Goal: Contribute content: Add original content to the website for others to see

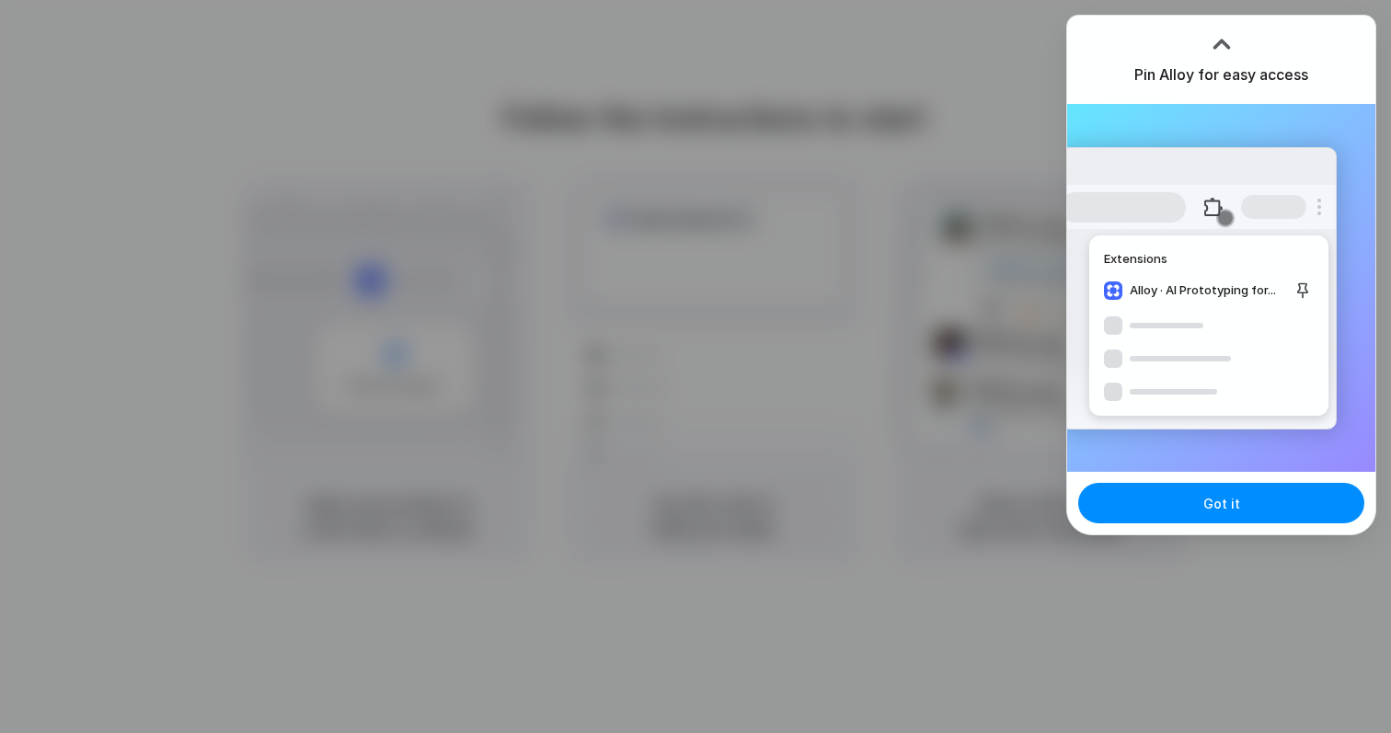
click at [1279, 50] on div "Pin Alloy for easy access" at bounding box center [1221, 60] width 308 height 88
click at [1207, 488] on button "Got it" at bounding box center [1221, 503] width 286 height 40
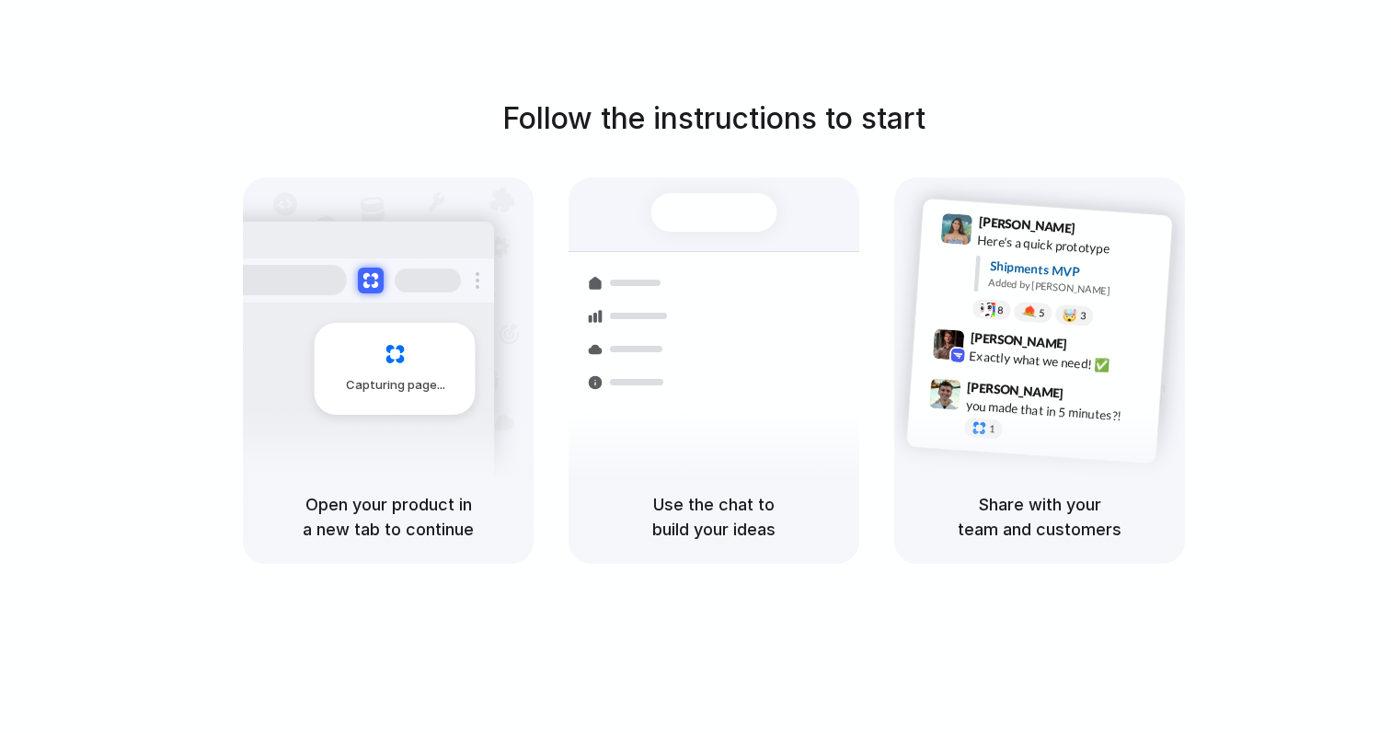
click at [457, 542] on div "Open your product in a new tab to continue" at bounding box center [388, 517] width 291 height 94
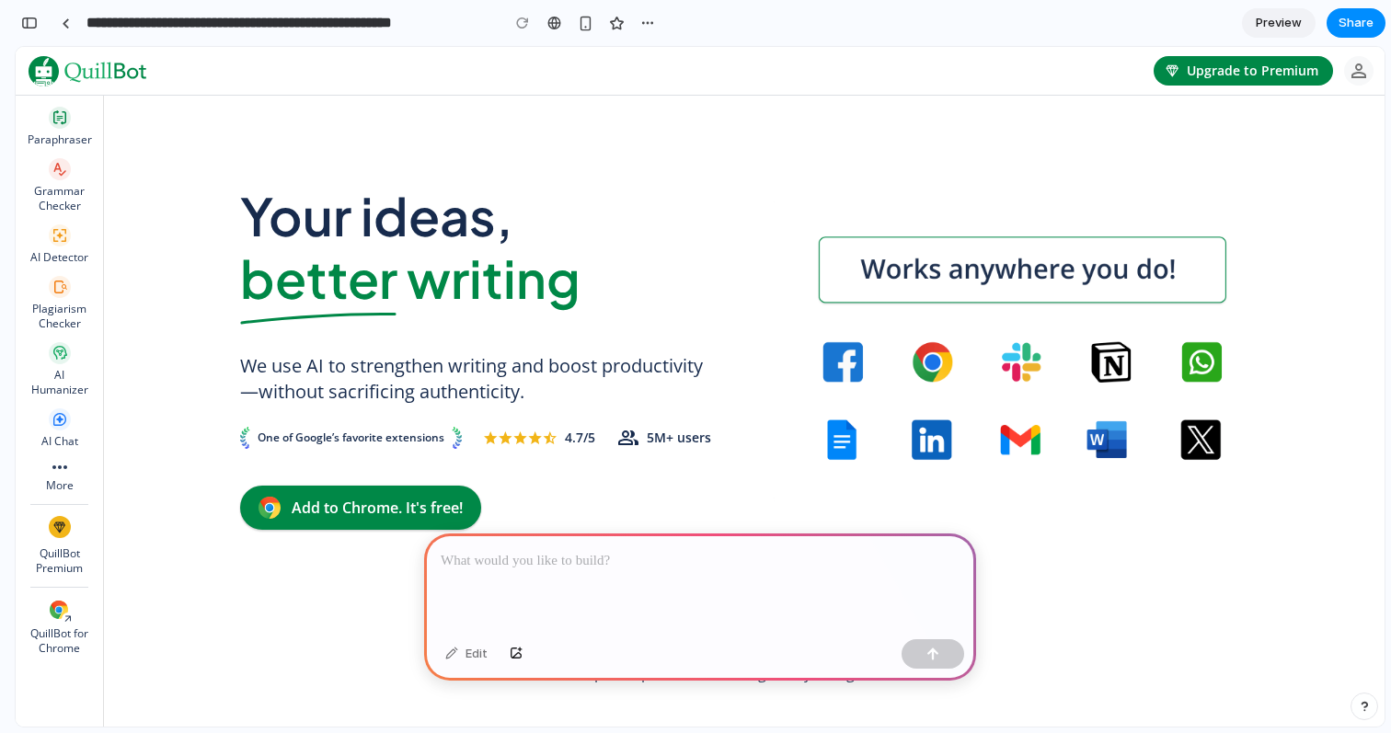
drag, startPoint x: 571, startPoint y: 587, endPoint x: 626, endPoint y: 433, distance: 163.2
click at [571, 587] on div at bounding box center [700, 583] width 552 height 98
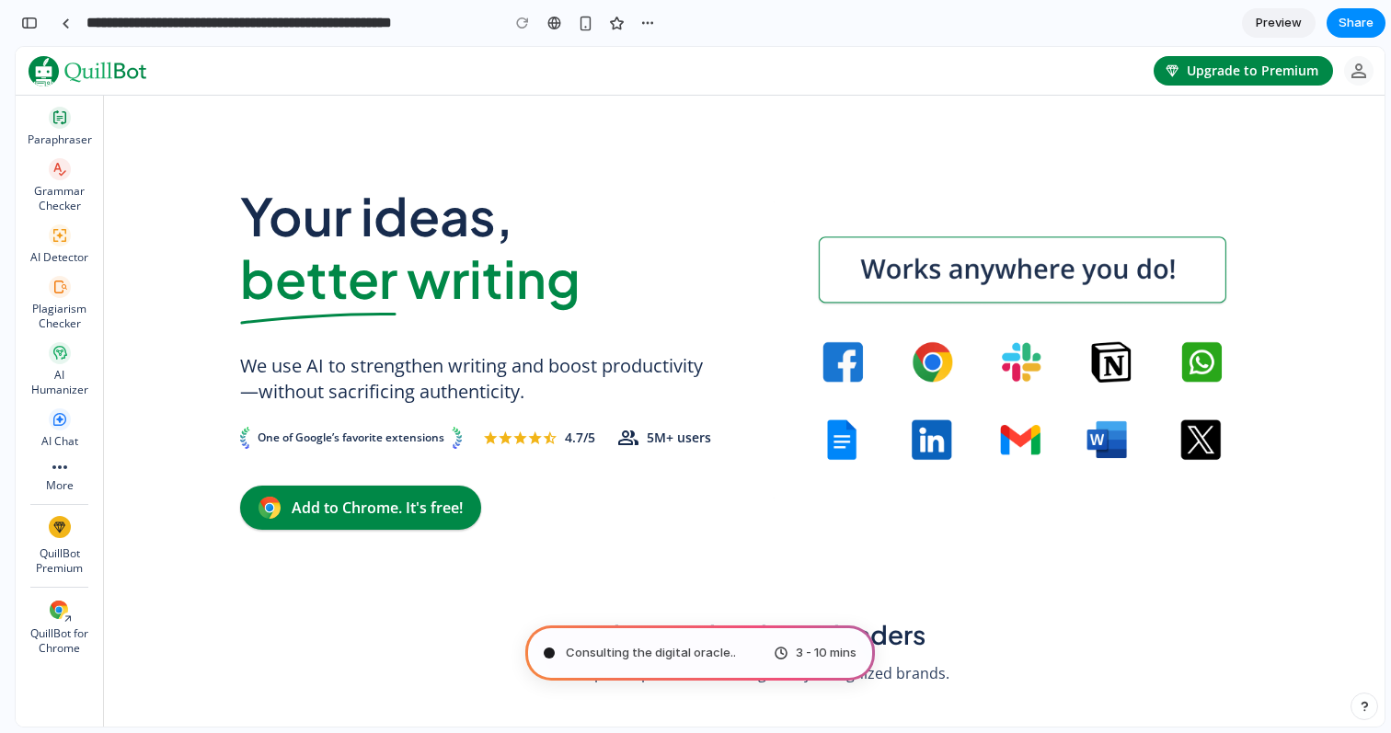
click at [690, 655] on span "Consulting the digital oracle .." at bounding box center [651, 653] width 170 height 18
click at [547, 651] on div at bounding box center [549, 652] width 9 height 9
type input "**********"
click at [675, 648] on span "Channeling Steve Jobs .." at bounding box center [650, 653] width 168 height 18
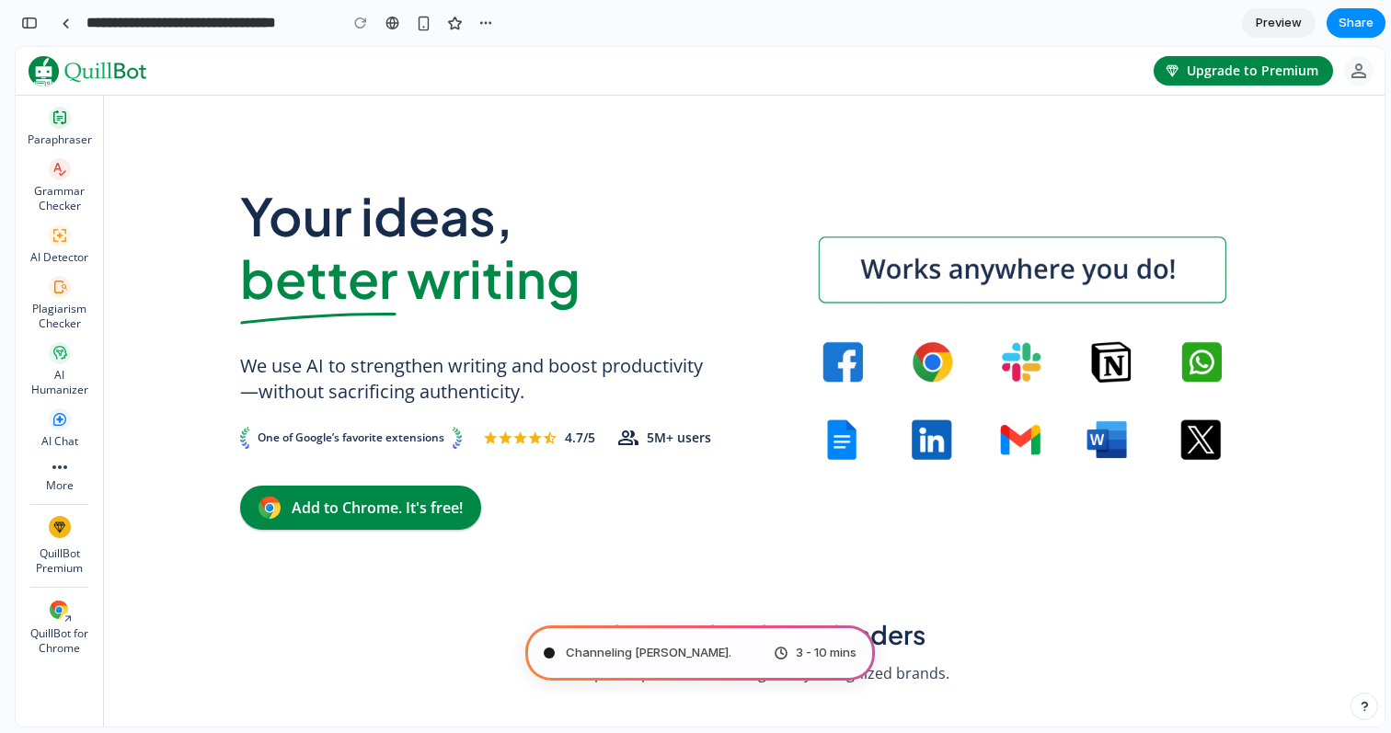
click at [563, 649] on div "Channeling Steve Jobs ." at bounding box center [638, 653] width 188 height 18
click at [483, 23] on div "button" at bounding box center [485, 23] width 15 height 15
click at [483, 23] on div "Duplicate Delete" at bounding box center [695, 366] width 1391 height 733
click at [430, 24] on div "button" at bounding box center [424, 24] width 16 height 16
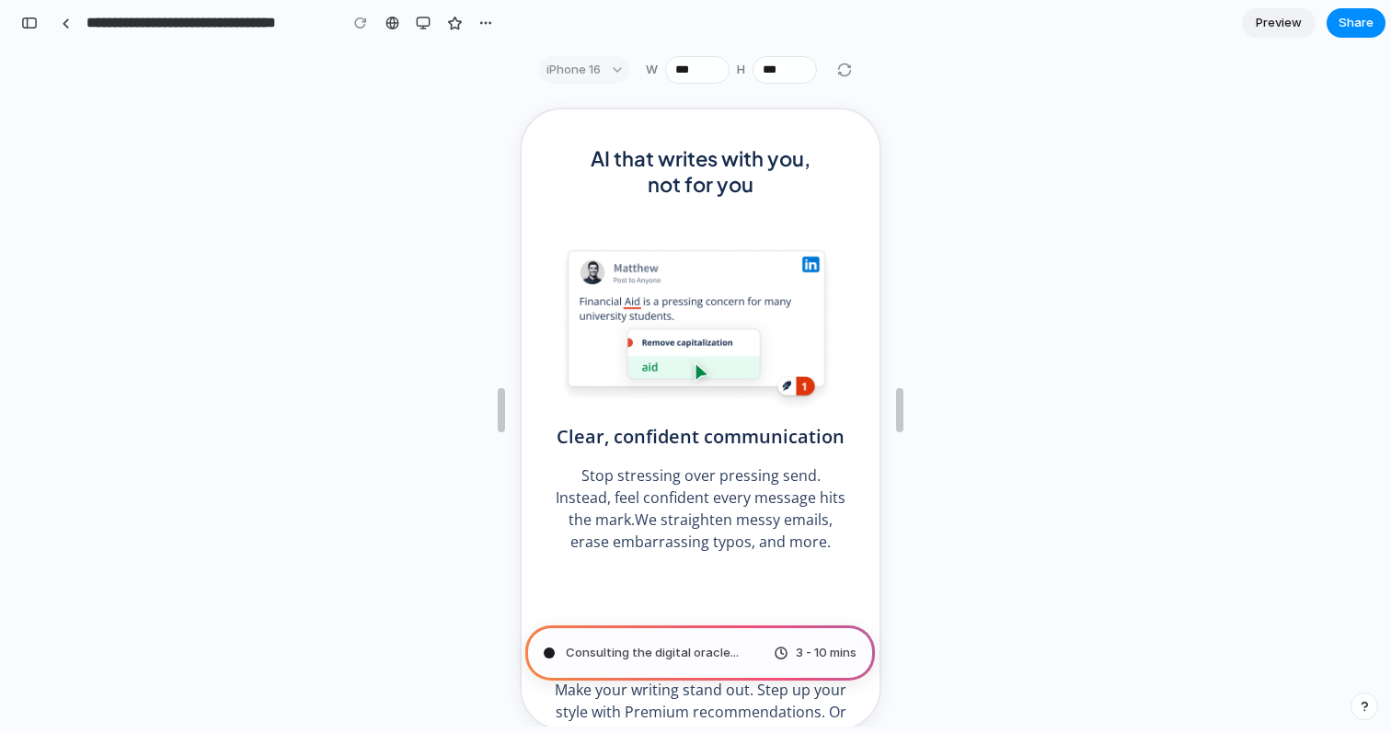
scroll to position [0, 0]
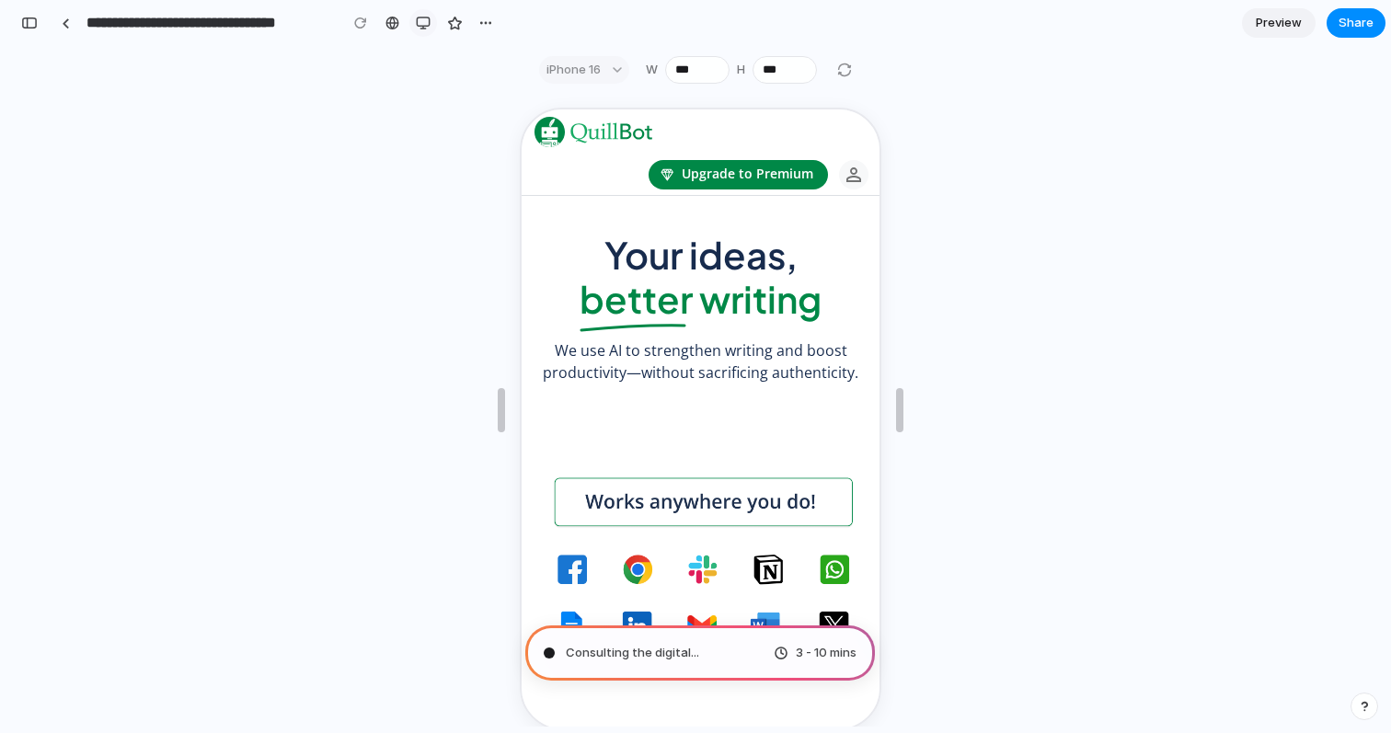
click at [416, 30] on button "button" at bounding box center [423, 23] width 28 height 28
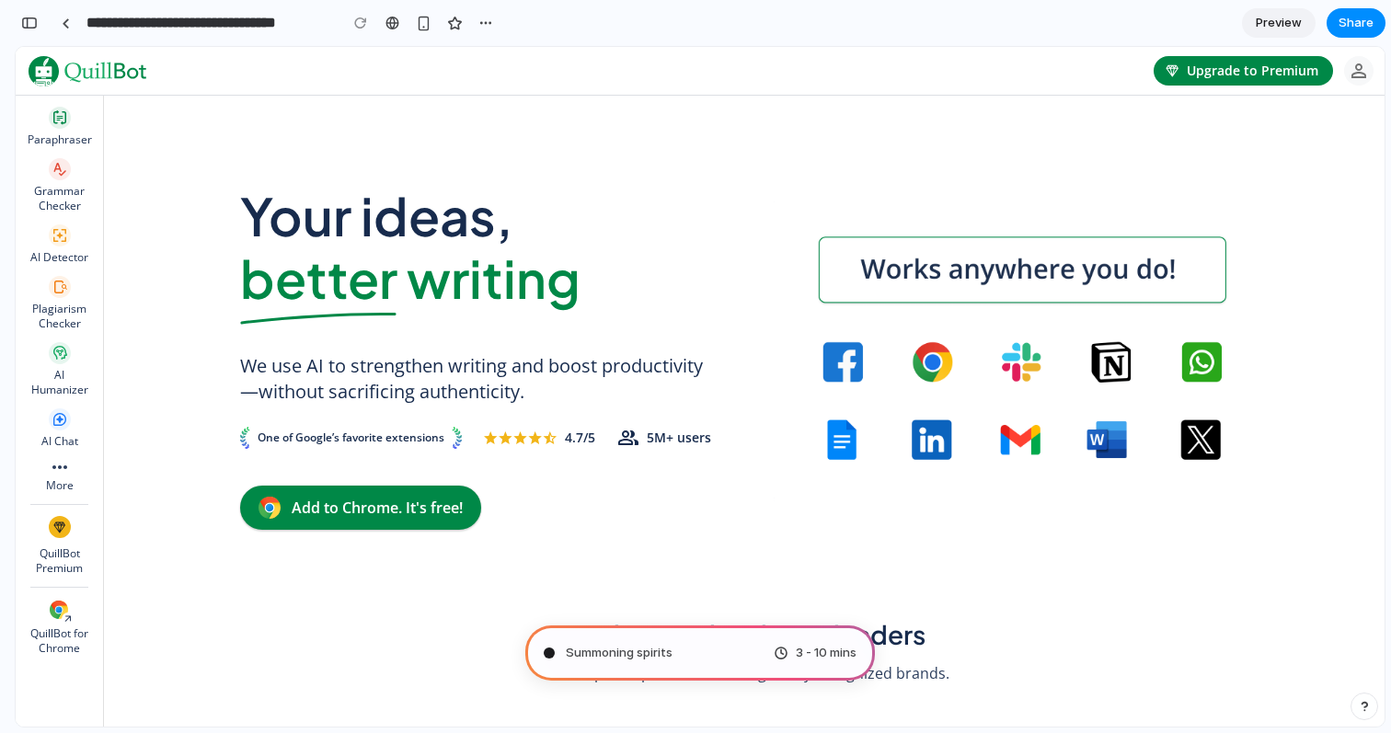
click at [1278, 25] on span "Preview" at bounding box center [1279, 23] width 46 height 18
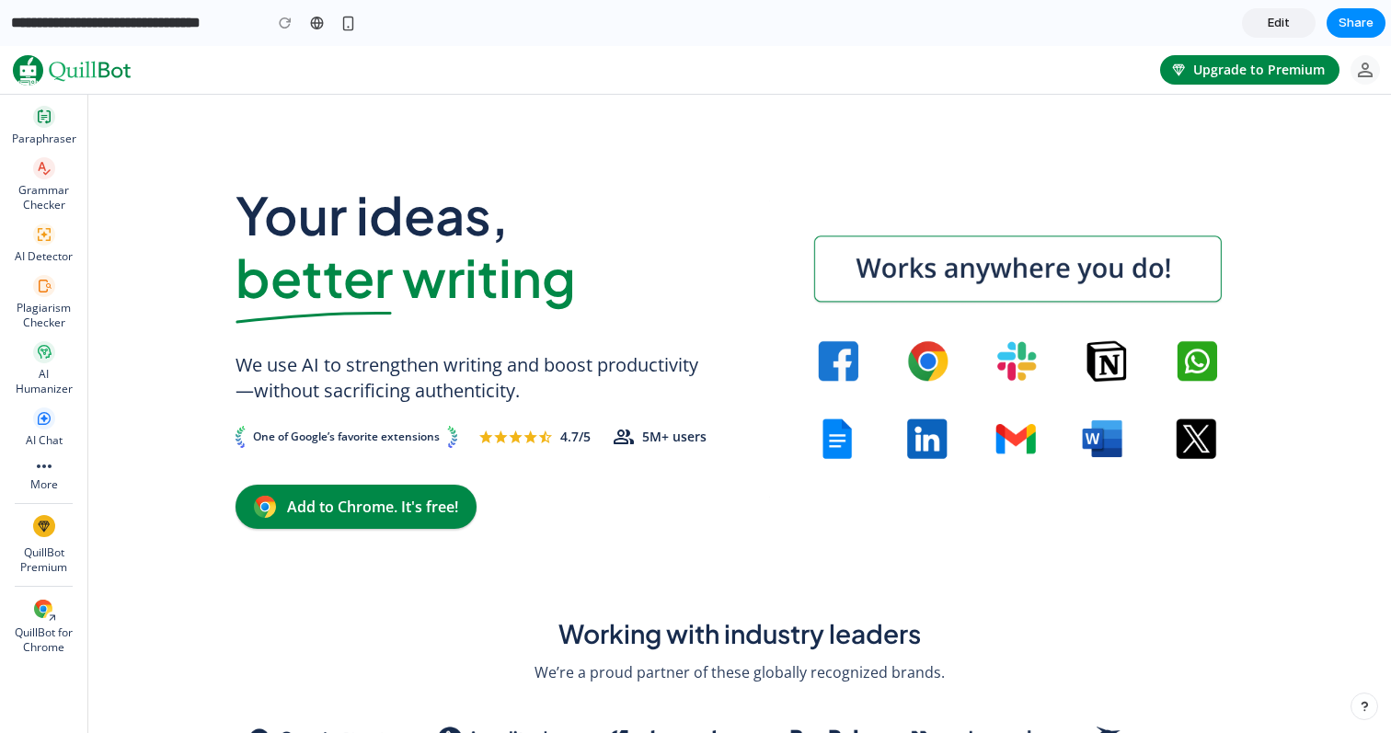
click at [1277, 25] on span "Edit" at bounding box center [1279, 23] width 22 height 18
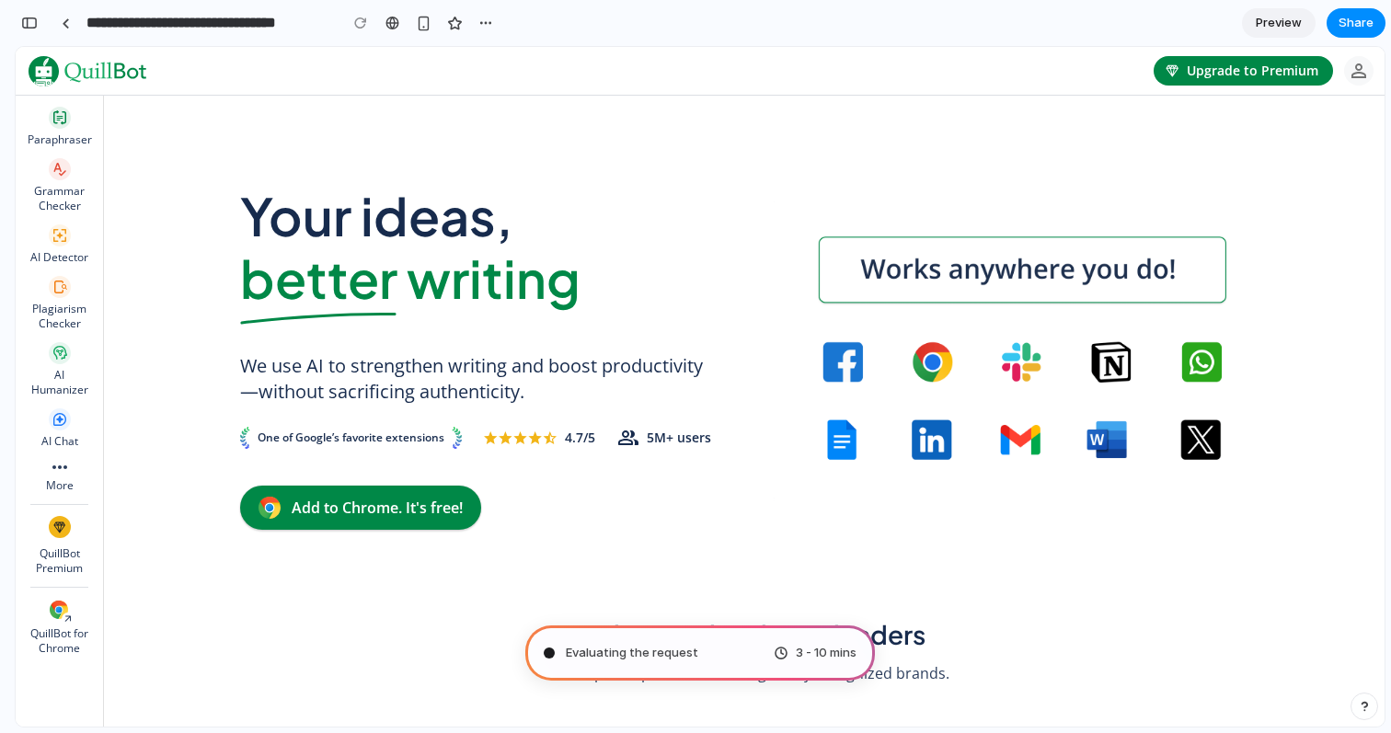
click at [680, 650] on span "Evaluating the request" at bounding box center [632, 653] width 132 height 18
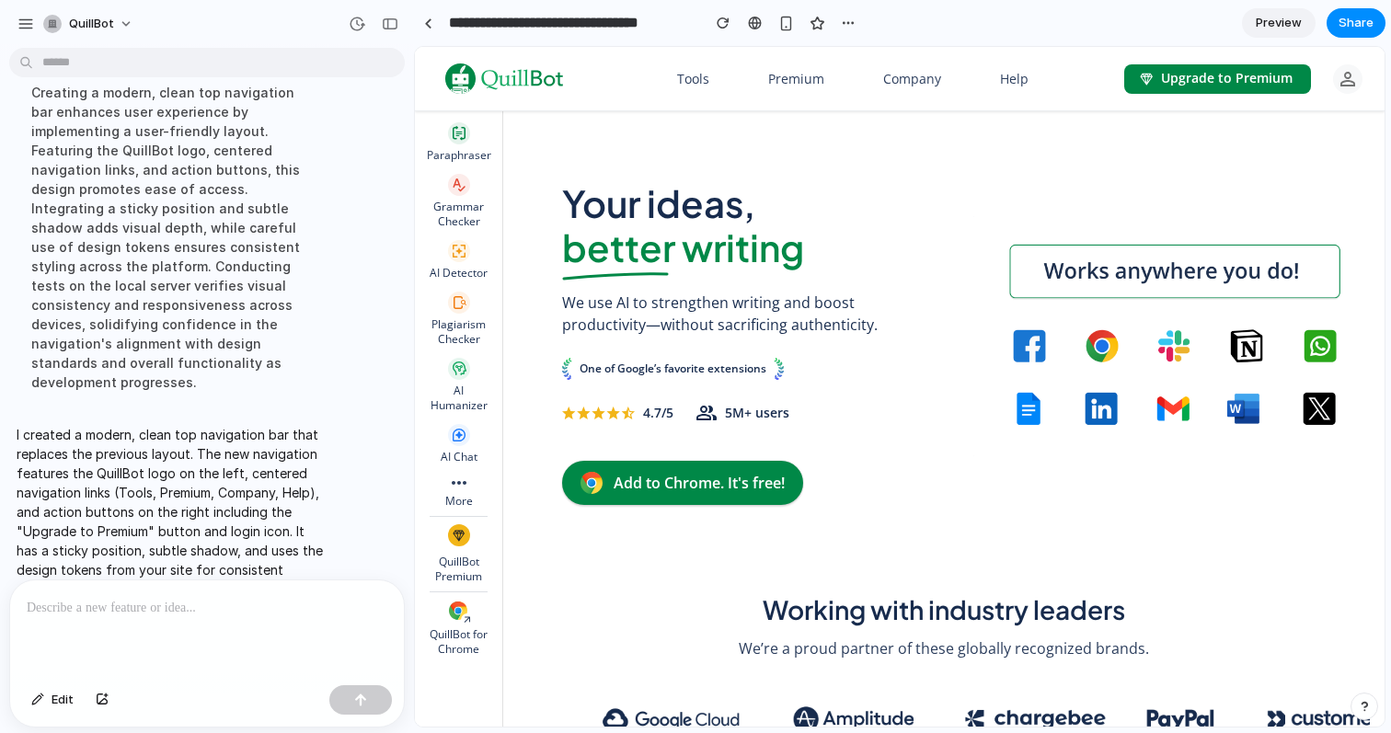
click at [694, 83] on link "Tools" at bounding box center [693, 79] width 62 height 34
click at [819, 165] on div "Your ideas, better writing We use AI to strengthen writing and boost productivi…" at bounding box center [958, 308] width 822 height 394
click at [697, 214] on span "Your ideas," at bounding box center [760, 203] width 396 height 44
drag, startPoint x: 640, startPoint y: 210, endPoint x: 870, endPoint y: 210, distance: 230.0
click at [870, 210] on span "Your ideas," at bounding box center [760, 203] width 396 height 44
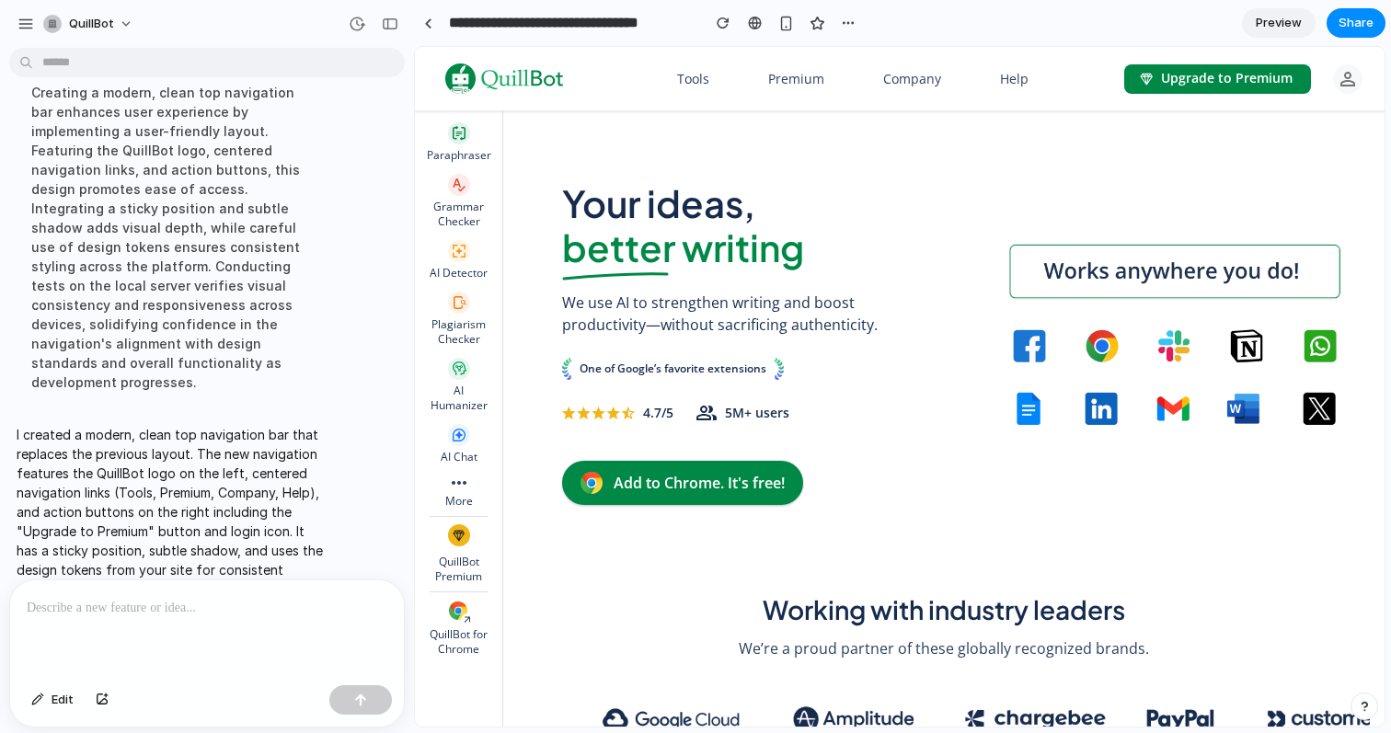
click at [869, 210] on span "Your ideas," at bounding box center [760, 203] width 396 height 44
click at [227, 620] on div at bounding box center [207, 629] width 394 height 98
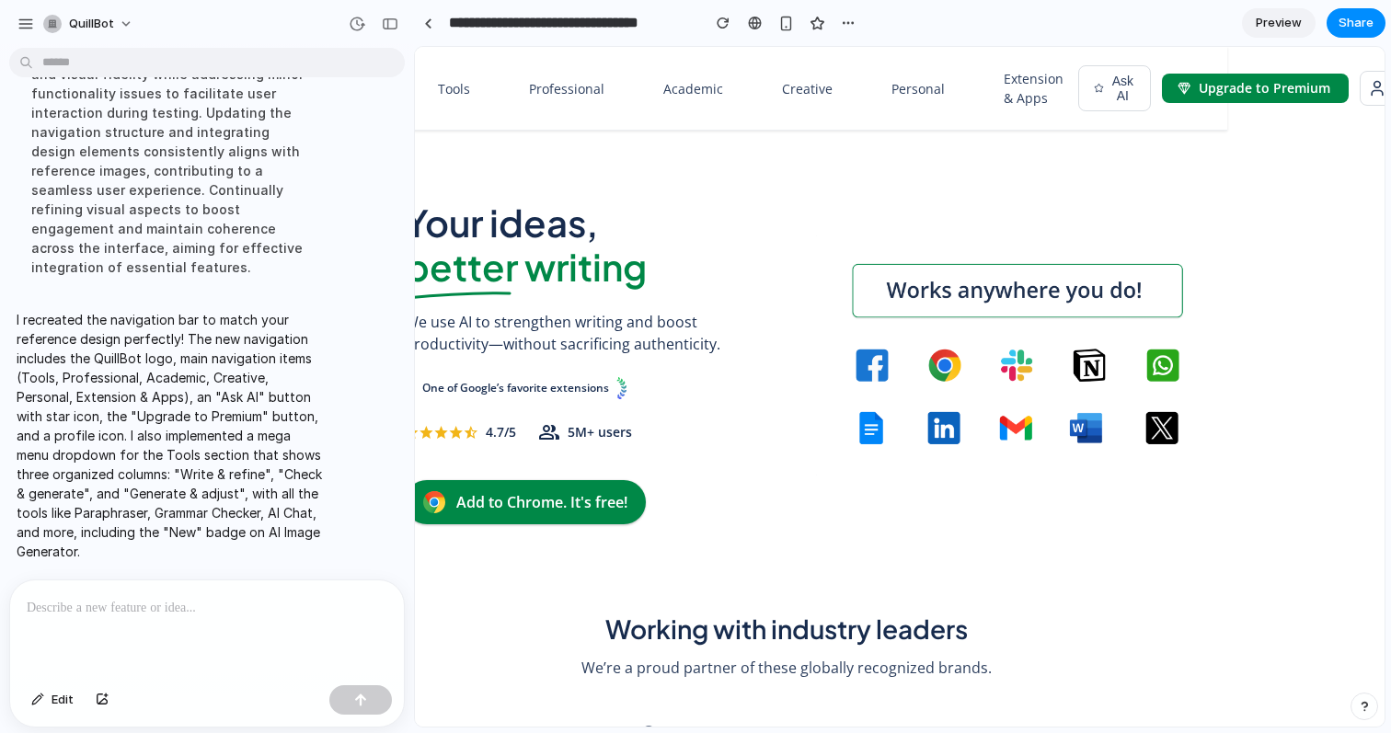
scroll to position [0, 167]
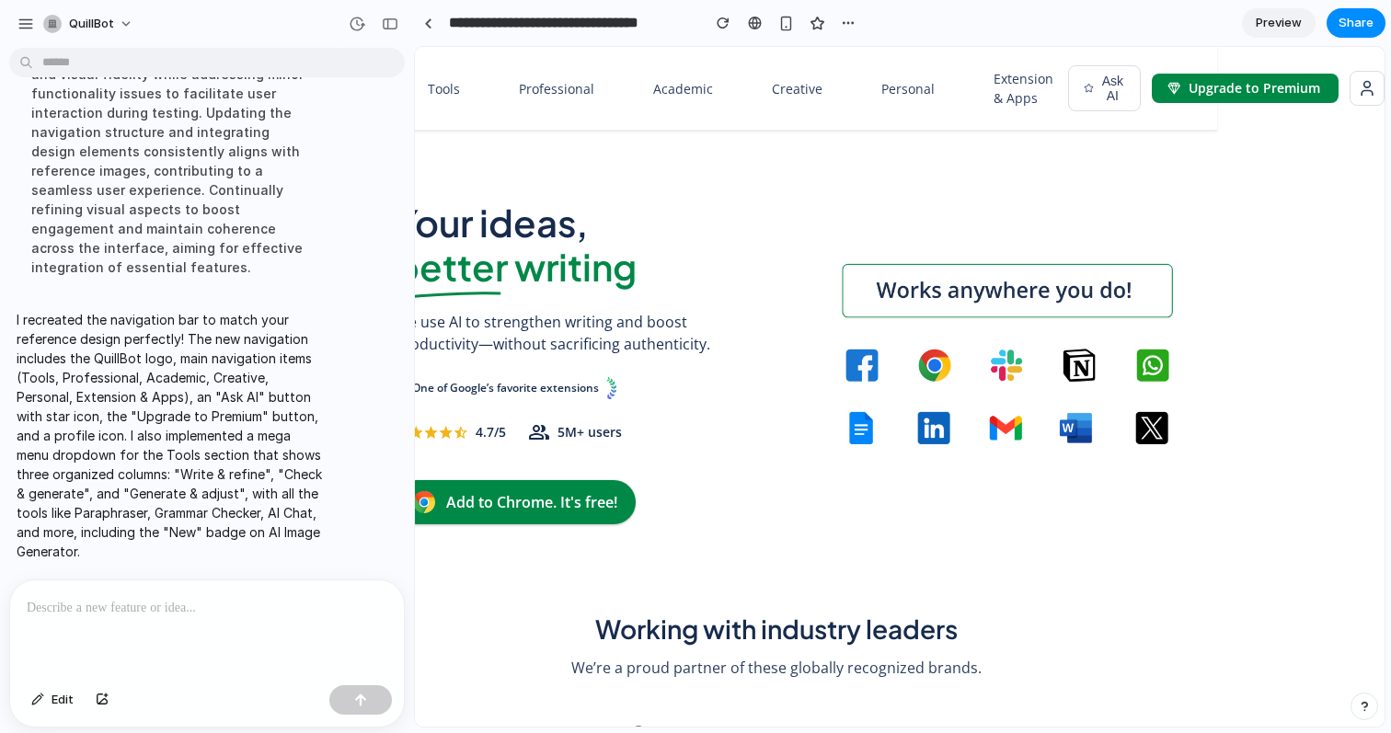
click at [788, 77] on link "Creative" at bounding box center [797, 88] width 80 height 41
click at [575, 96] on link "Professional" at bounding box center [556, 88] width 105 height 41
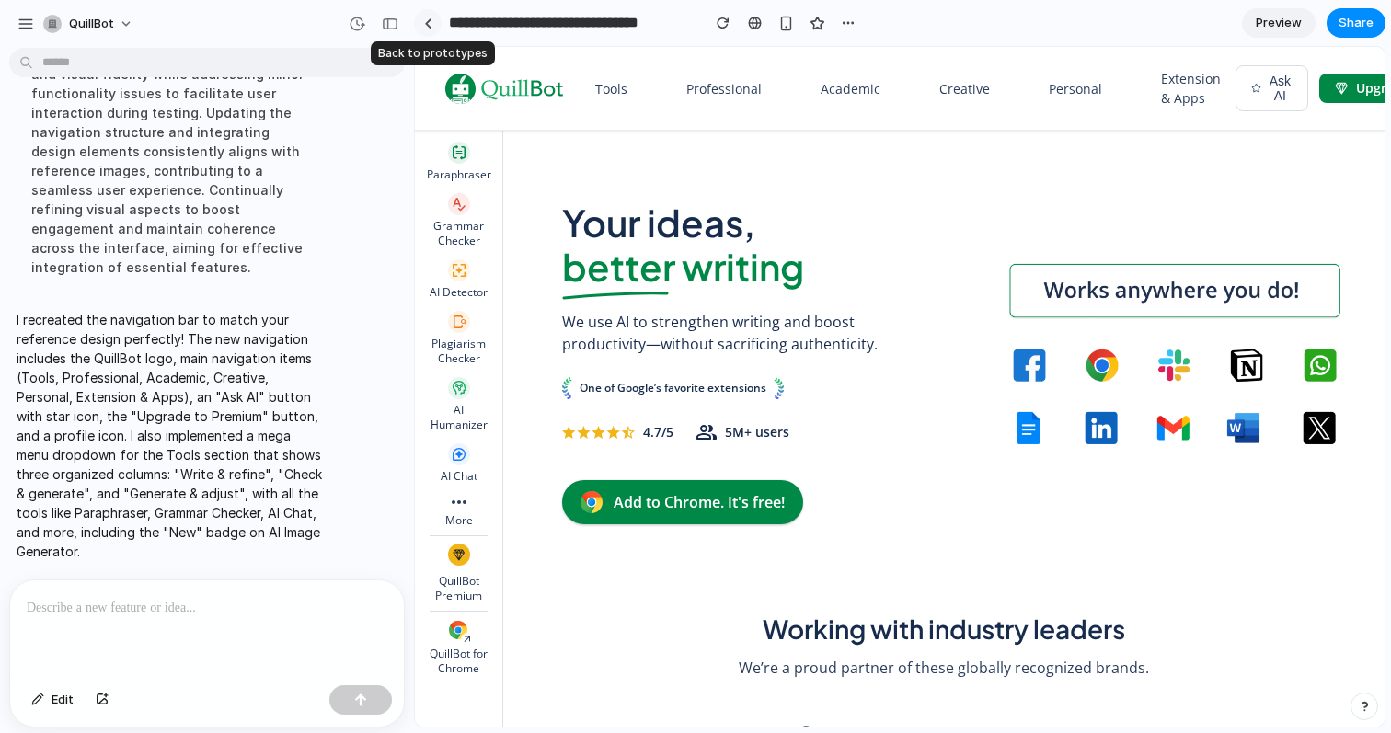
click at [433, 22] on link at bounding box center [428, 23] width 28 height 28
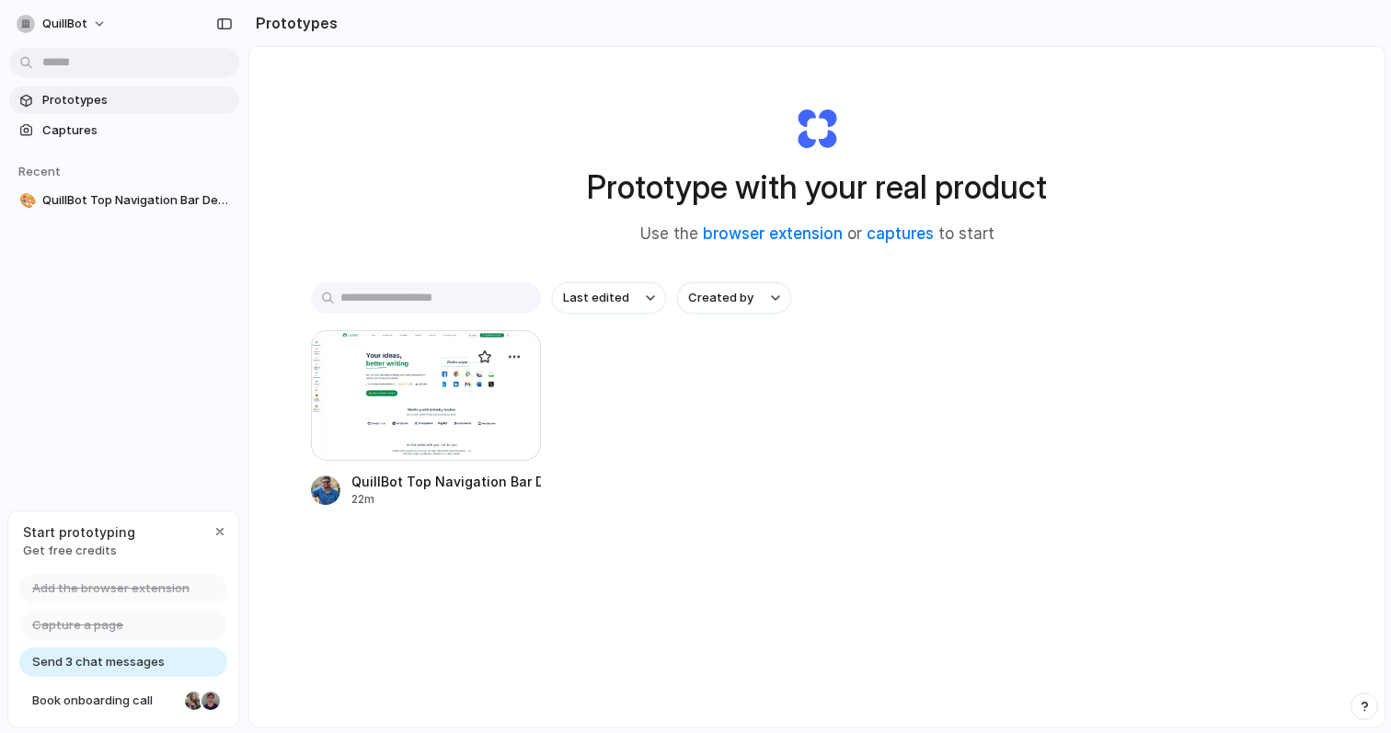
click at [482, 386] on div at bounding box center [426, 395] width 230 height 131
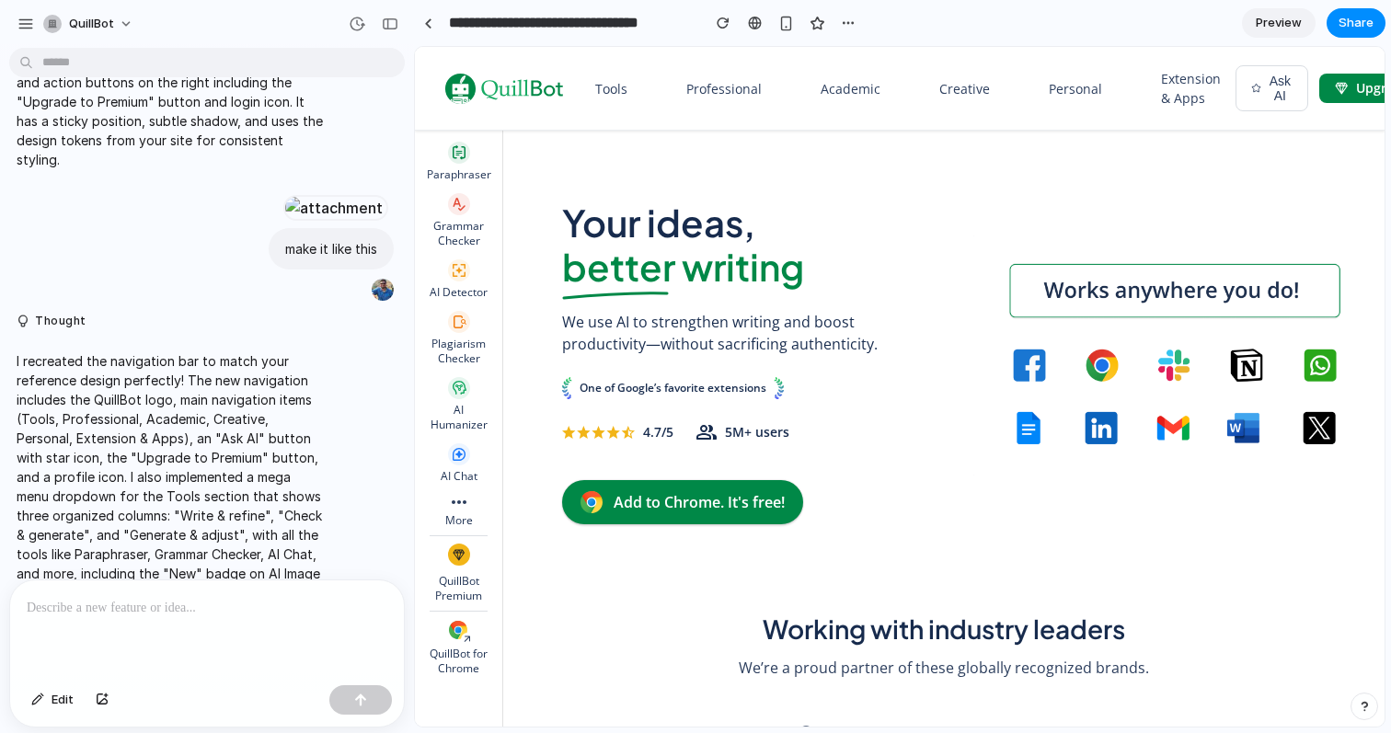
scroll to position [361, 0]
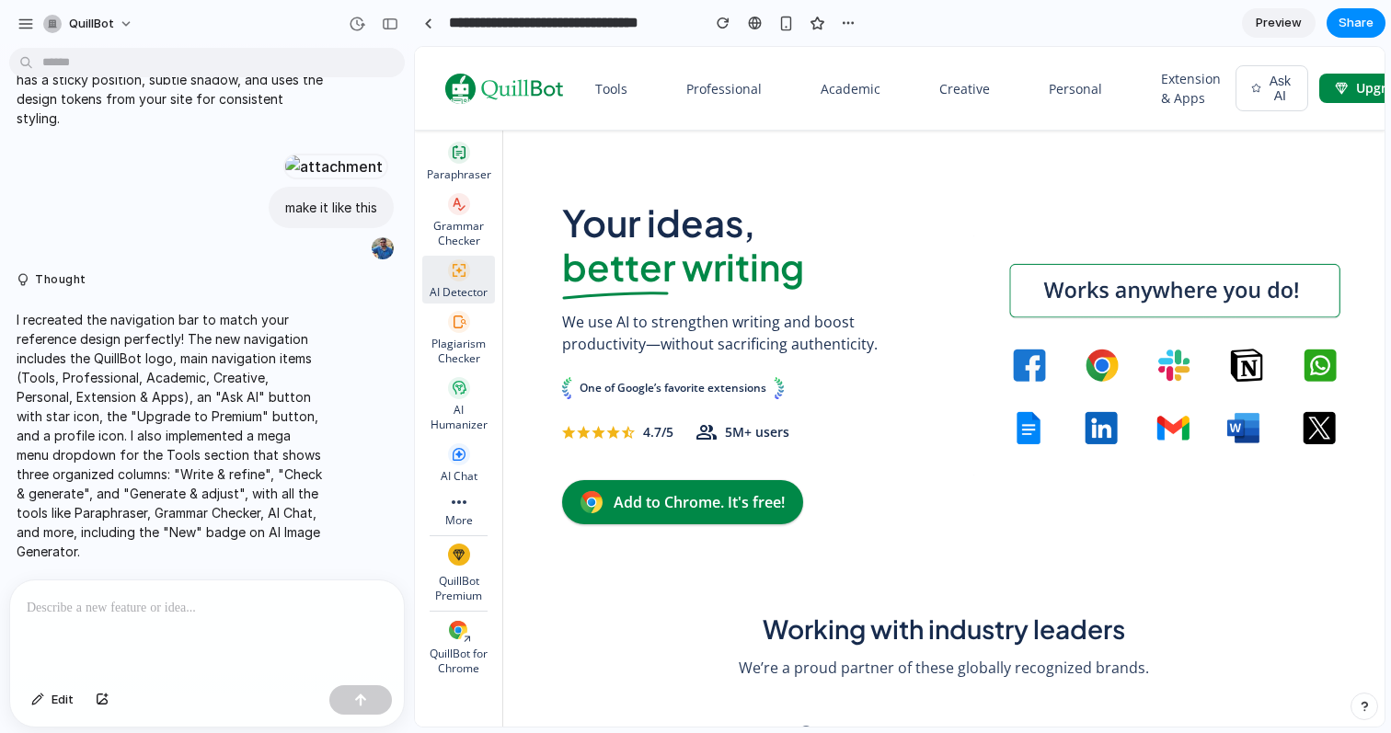
click at [465, 275] on icon at bounding box center [459, 270] width 22 height 22
click at [465, 355] on div "Plagiarism Checker" at bounding box center [458, 351] width 65 height 29
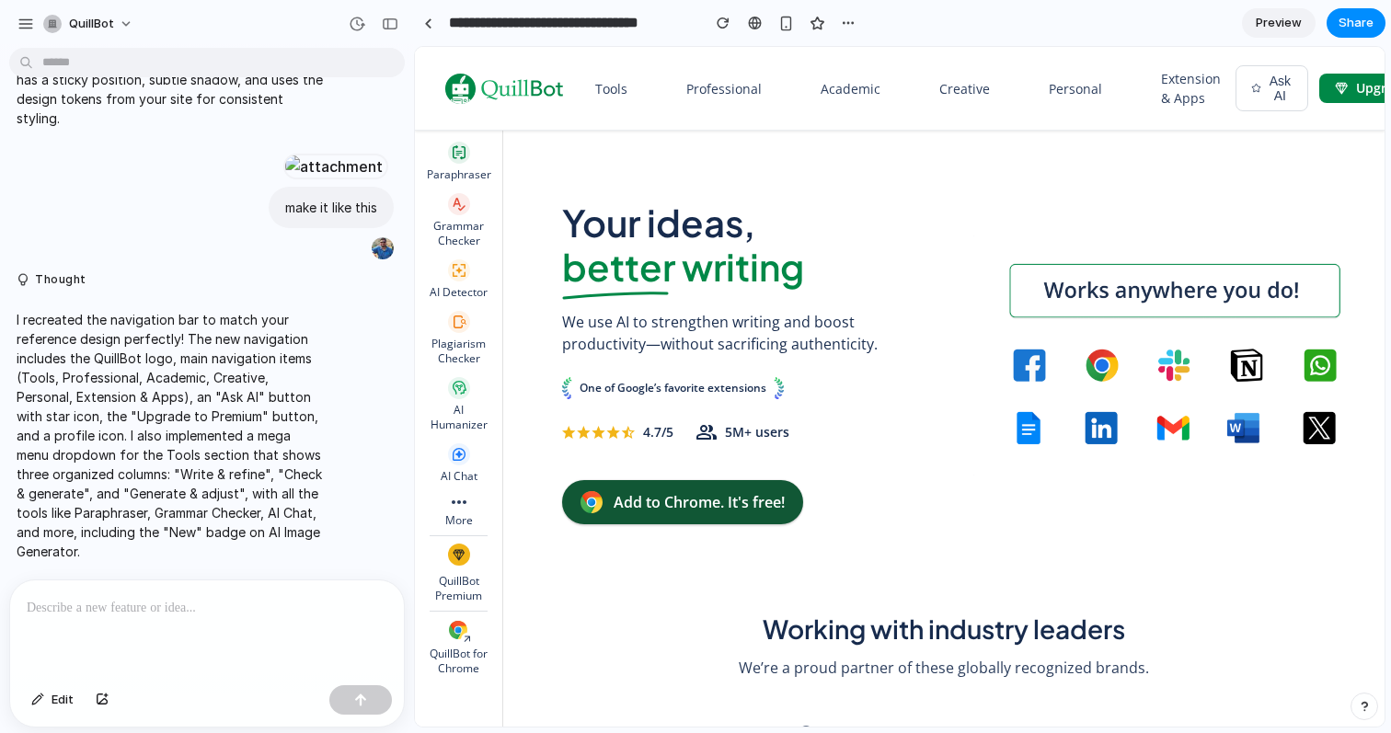
click at [632, 509] on p "Add to Chrome. It's free!" at bounding box center [699, 502] width 171 height 22
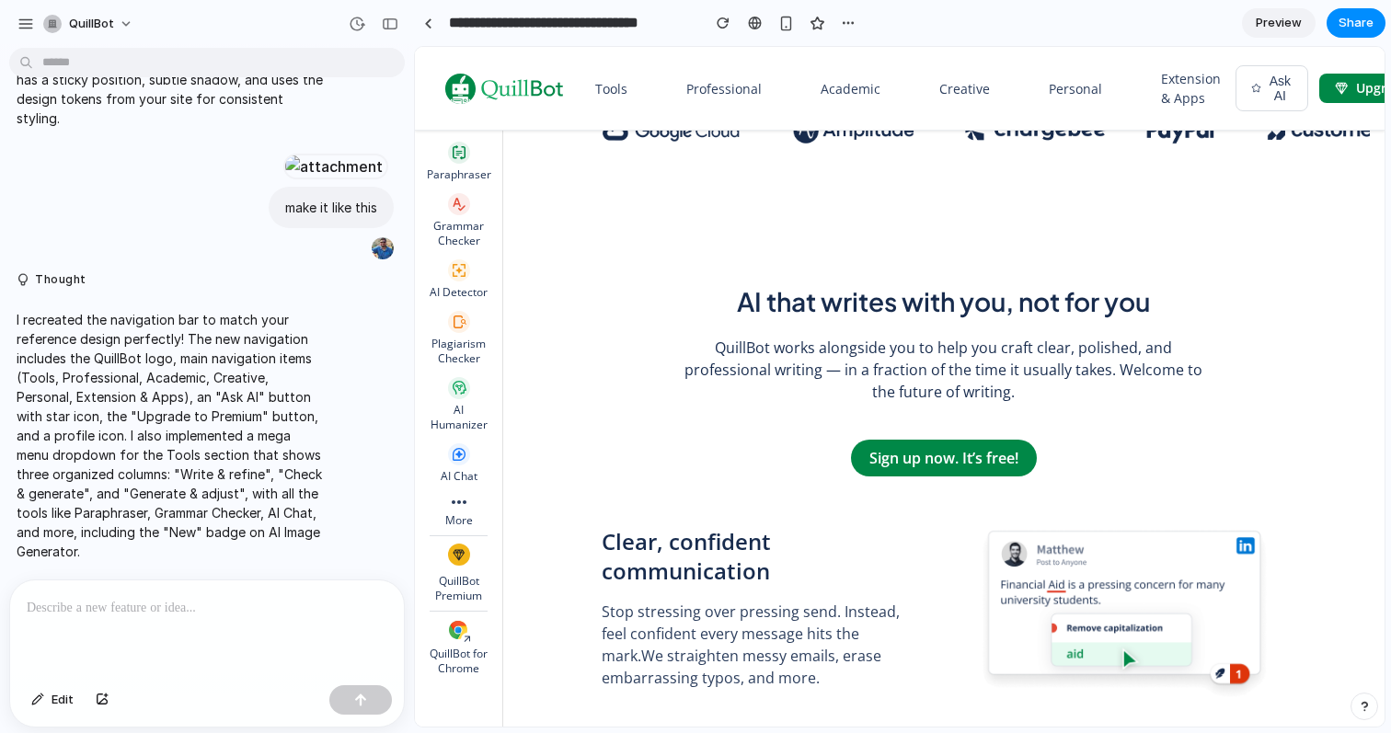
scroll to position [0, 0]
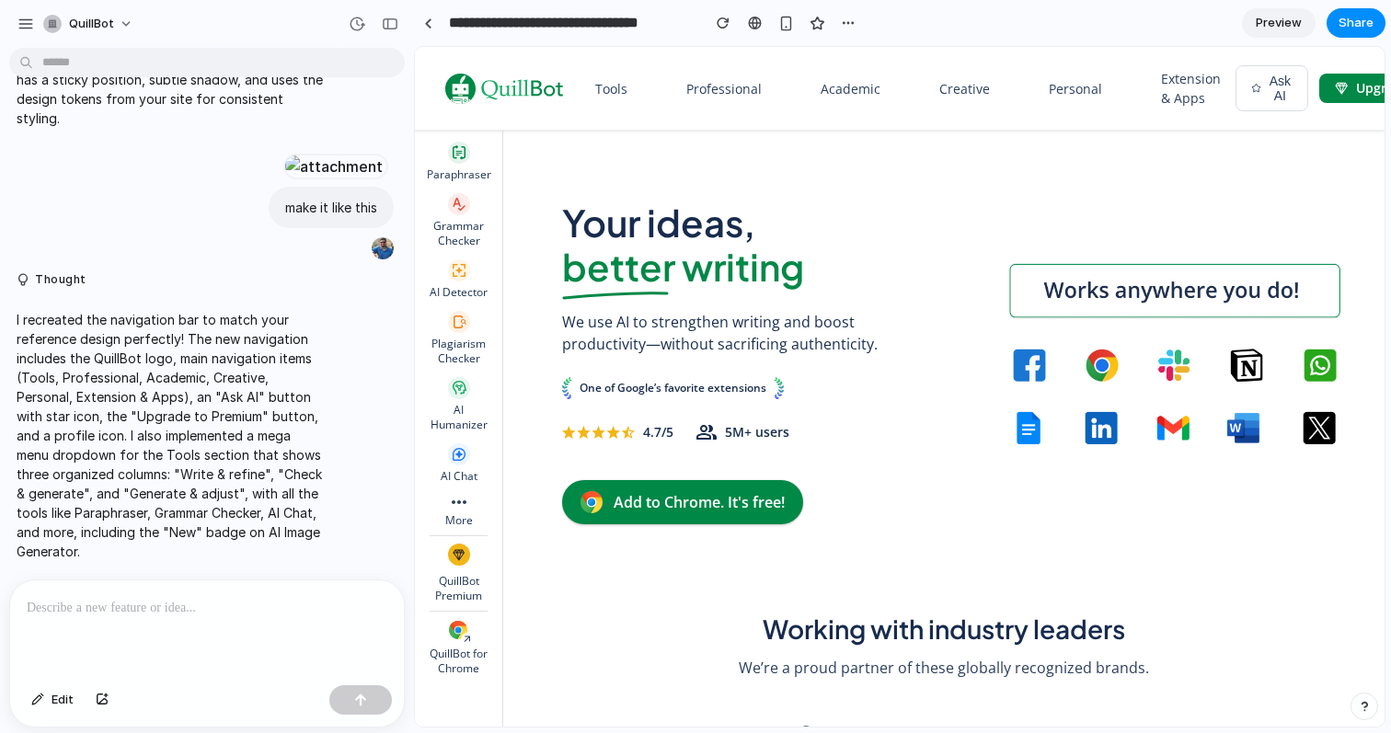
click at [838, 91] on link "Academic" at bounding box center [850, 88] width 89 height 41
